Goal: Task Accomplishment & Management: Manage account settings

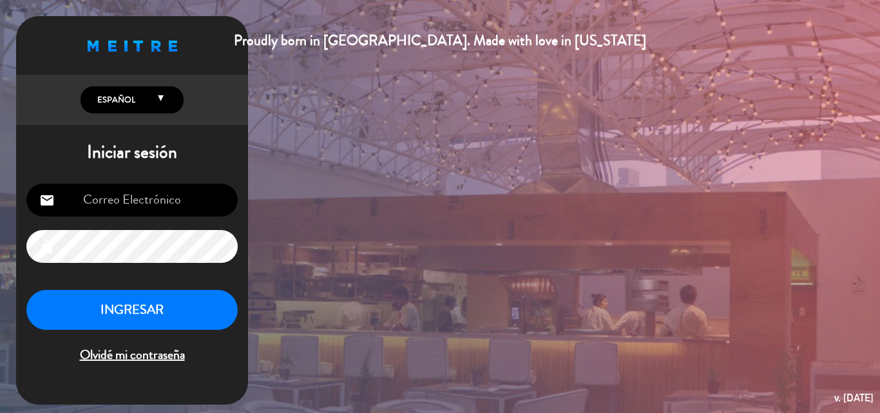
type input "[EMAIL_ADDRESS][DOMAIN_NAME]"
click at [166, 305] on button "INGRESAR" at bounding box center [131, 310] width 211 height 41
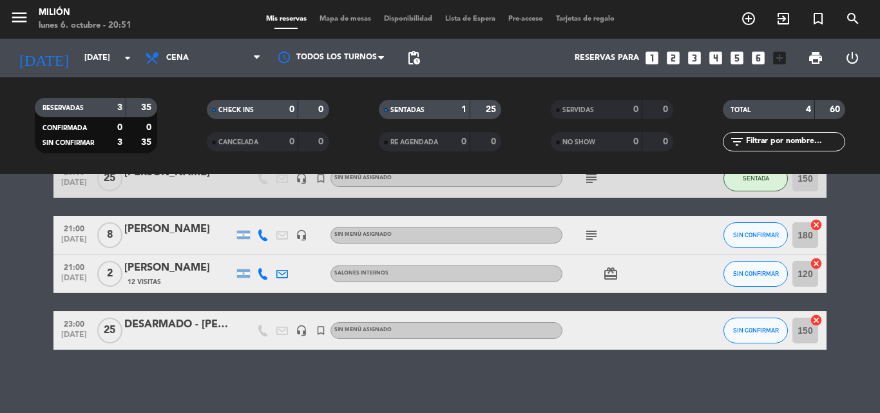
scroll to position [75, 0]
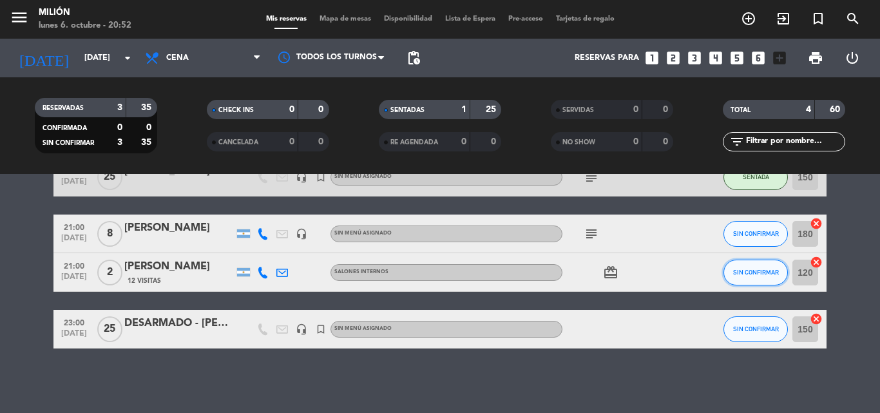
click at [765, 269] on span "SIN CONFIRMAR" at bounding box center [756, 272] width 46 height 7
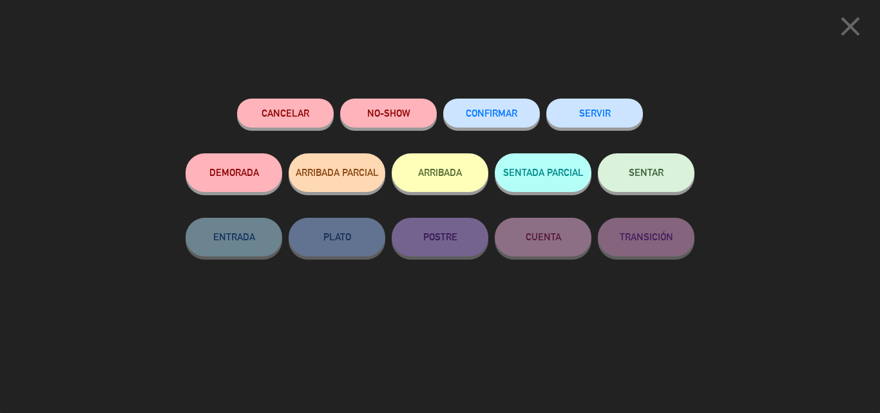
click at [664, 177] on button "SENTAR" at bounding box center [646, 172] width 97 height 39
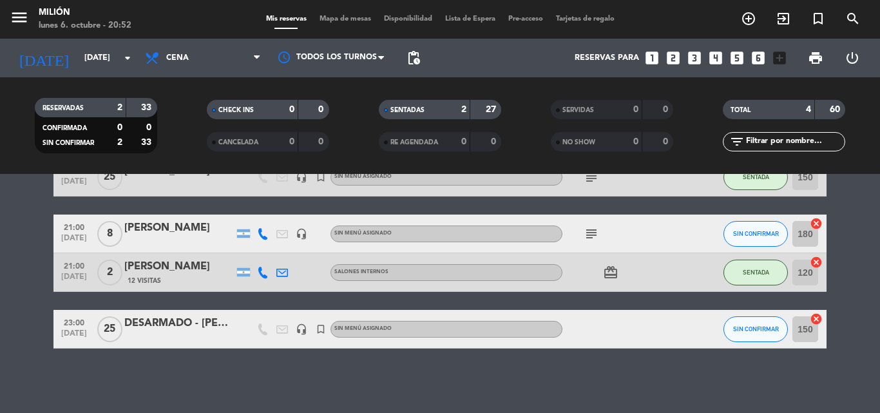
click at [144, 329] on div "DESARMADO - [PERSON_NAME]" at bounding box center [179, 323] width 110 height 17
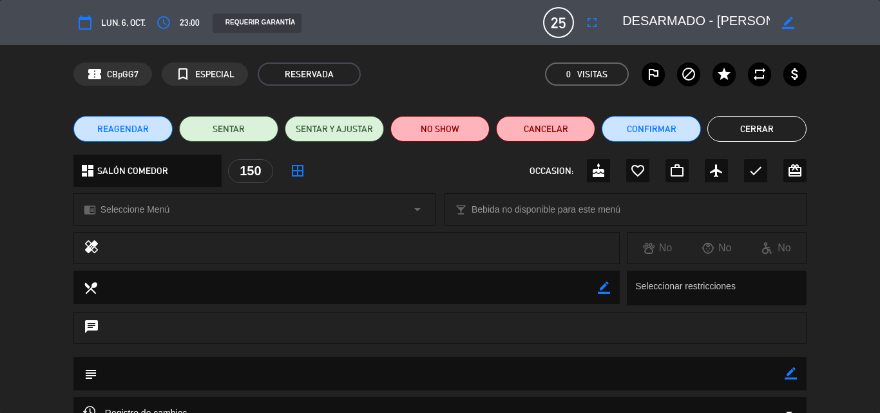
click at [762, 120] on button "Cerrar" at bounding box center [756, 129] width 99 height 26
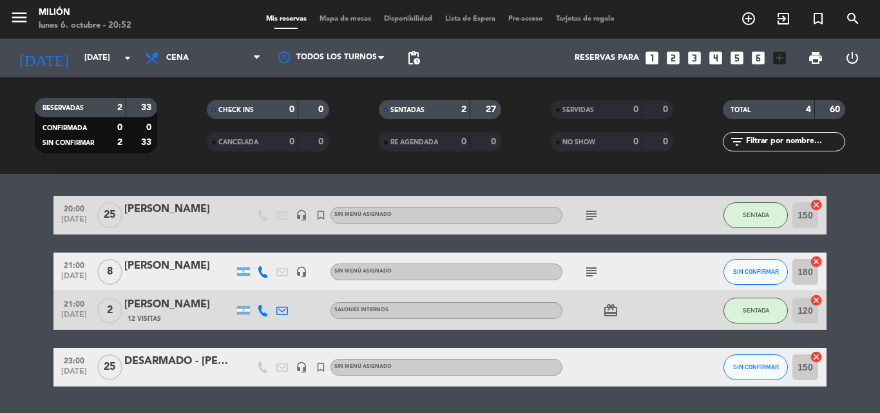
scroll to position [0, 0]
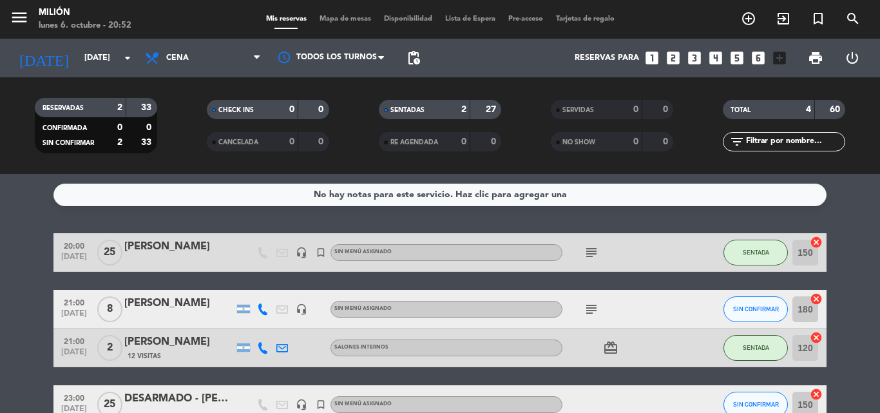
click at [595, 251] on icon "subject" at bounding box center [591, 252] width 15 height 15
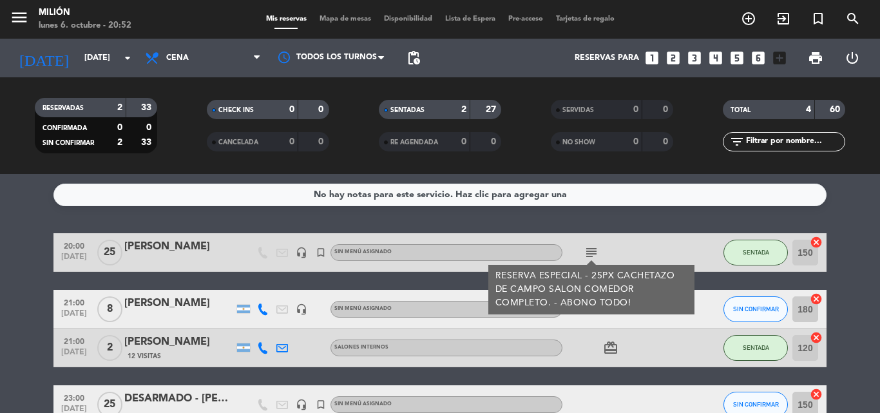
click at [4, 312] on bookings-row "20:00 [DATE] [PERSON_NAME] headset_mic turned_in_not Sin menú asignado subject …" at bounding box center [440, 328] width 880 height 191
